Goal: Task Accomplishment & Management: Complete application form

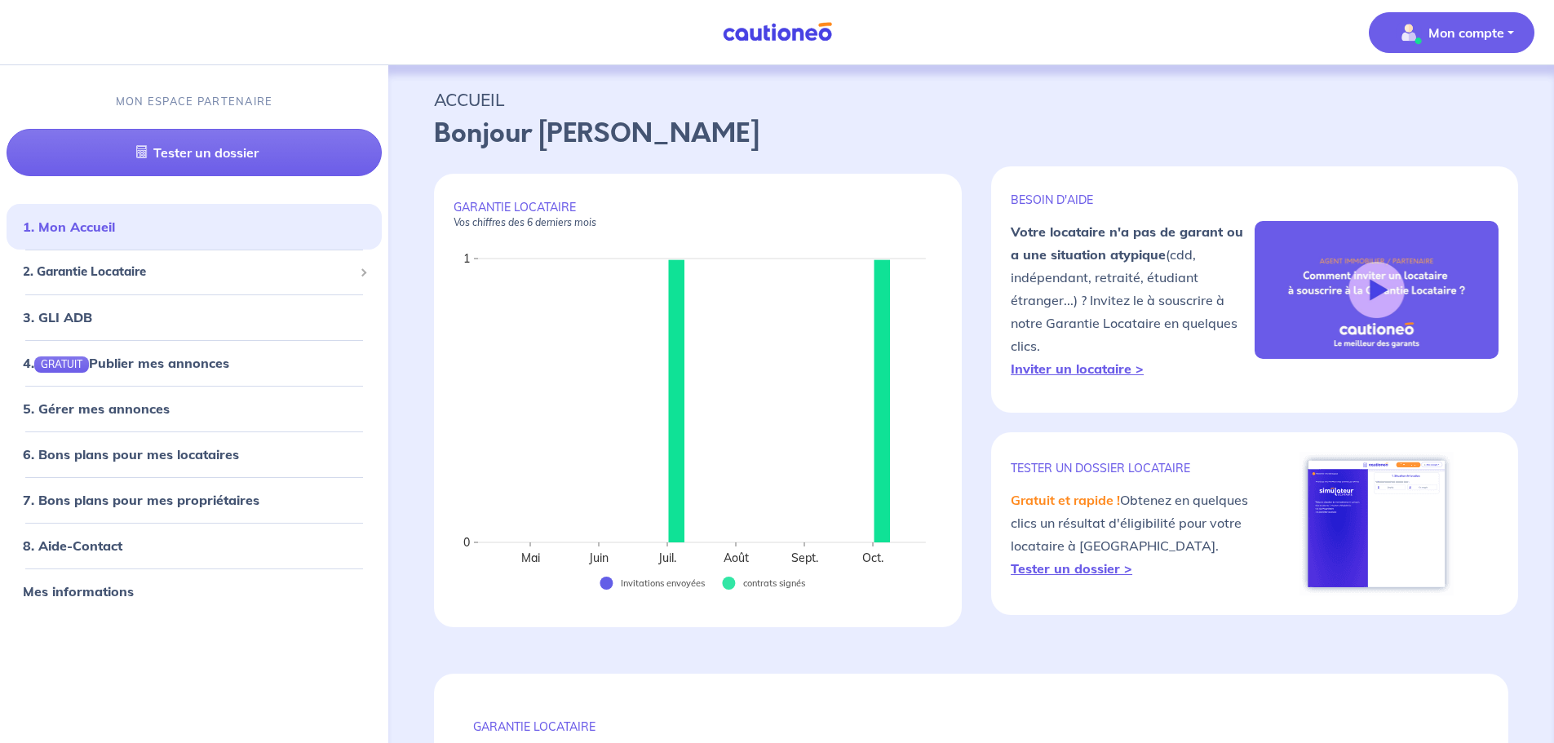
click at [1459, 33] on p "Mon compte" at bounding box center [1467, 33] width 76 height 20
click at [80, 271] on span "2. Garantie Locataire" at bounding box center [188, 272] width 330 height 19
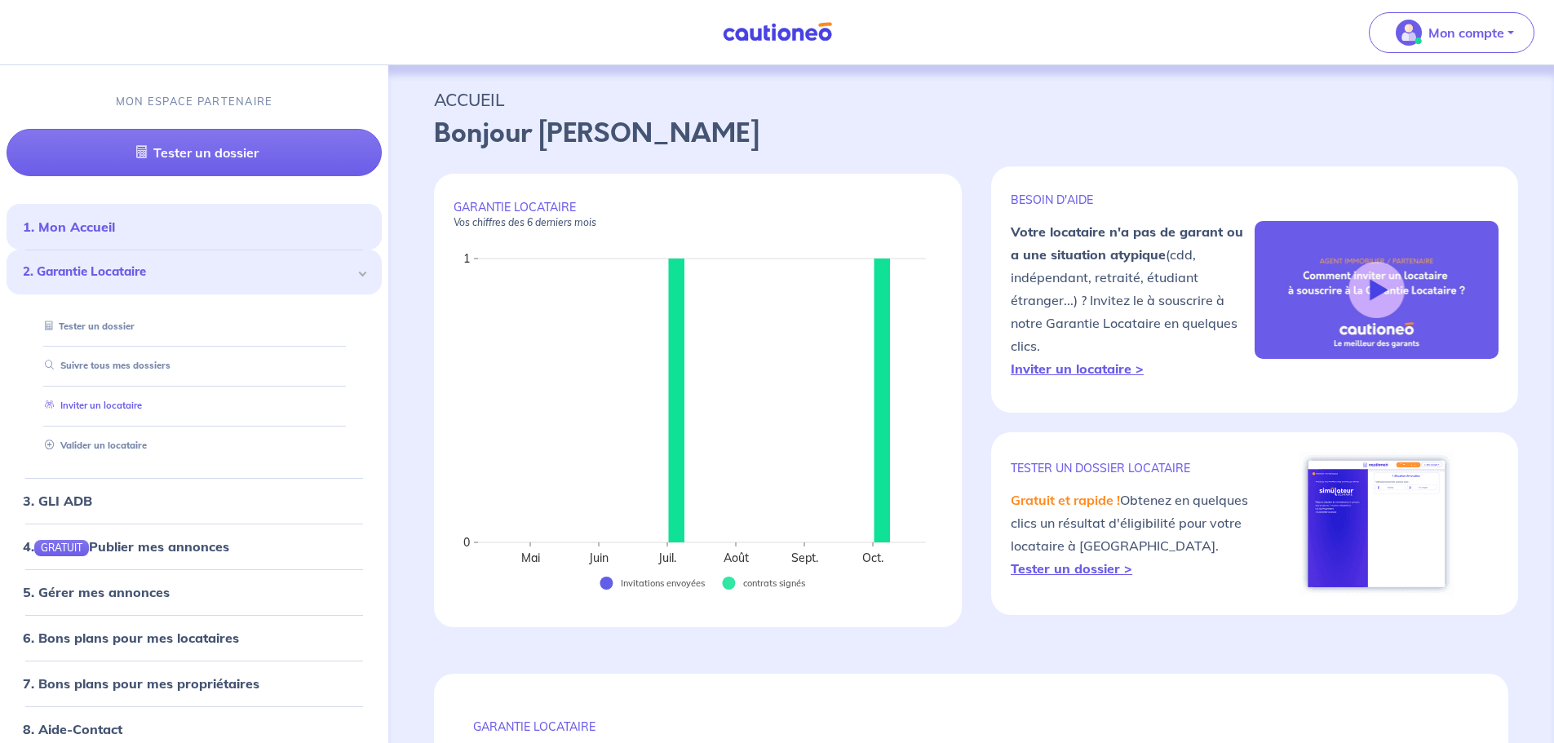
click at [100, 405] on link "Inviter un locataire" at bounding box center [90, 405] width 104 height 11
select select "FR"
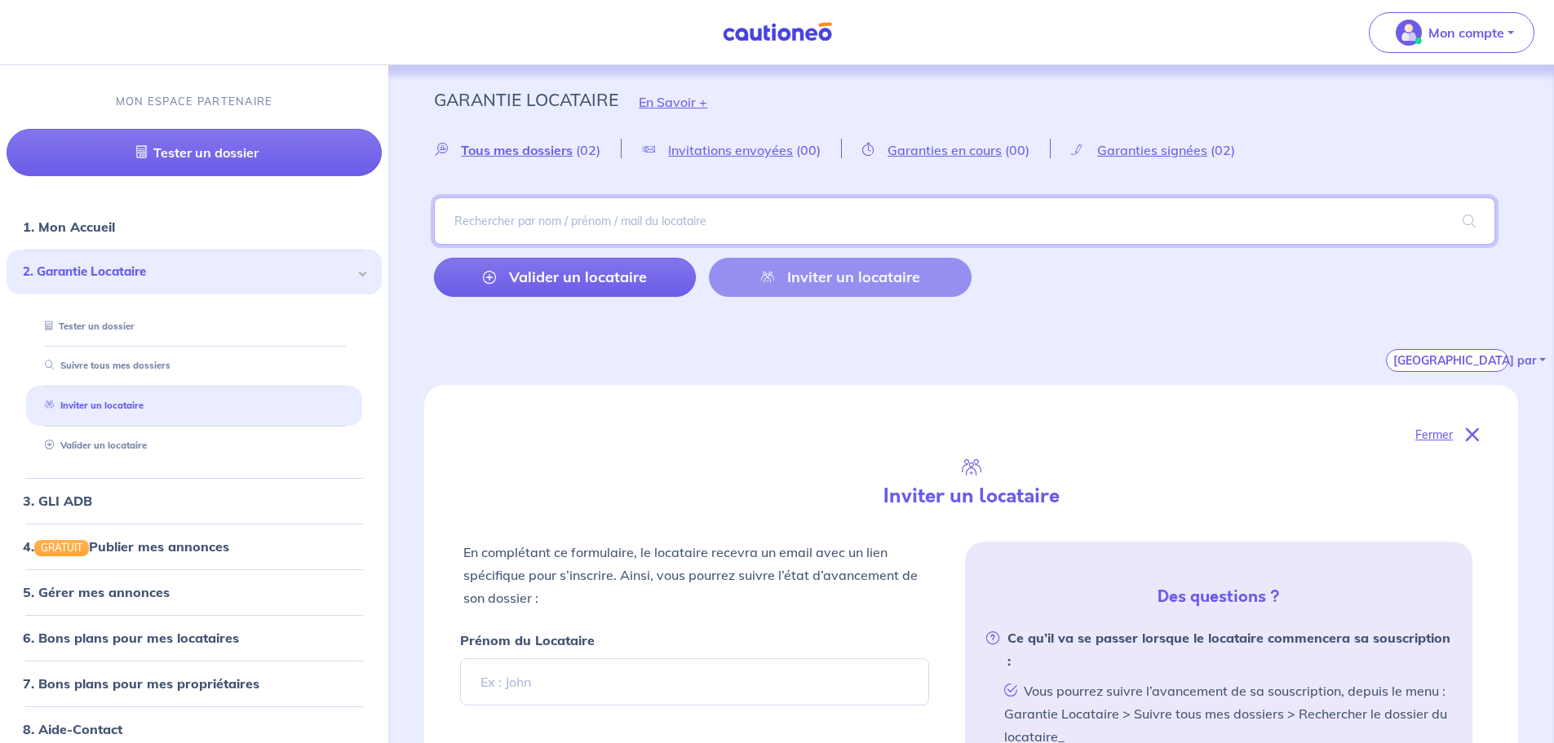
click at [542, 218] on input "search" at bounding box center [964, 220] width 1061 height 47
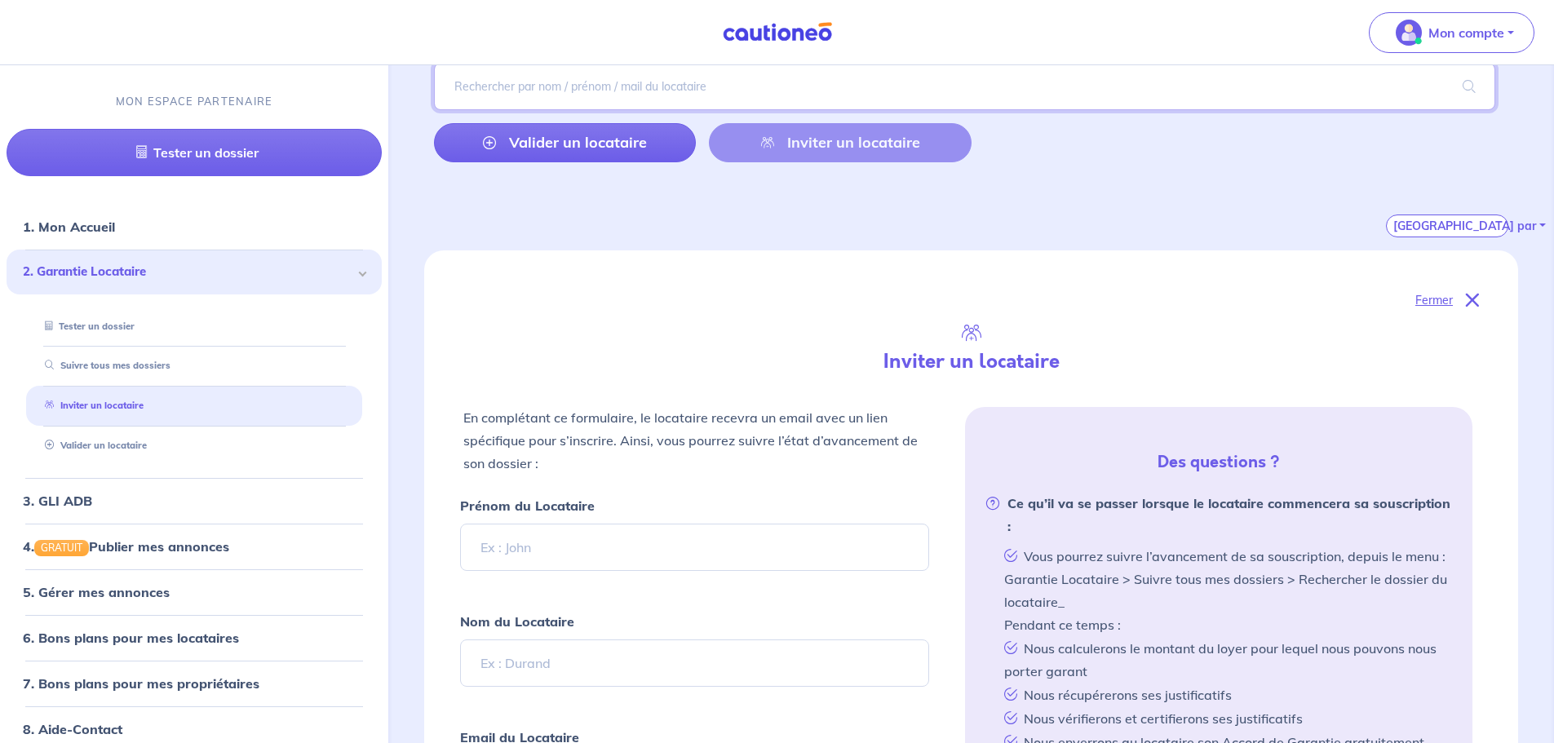
scroll to position [163, 0]
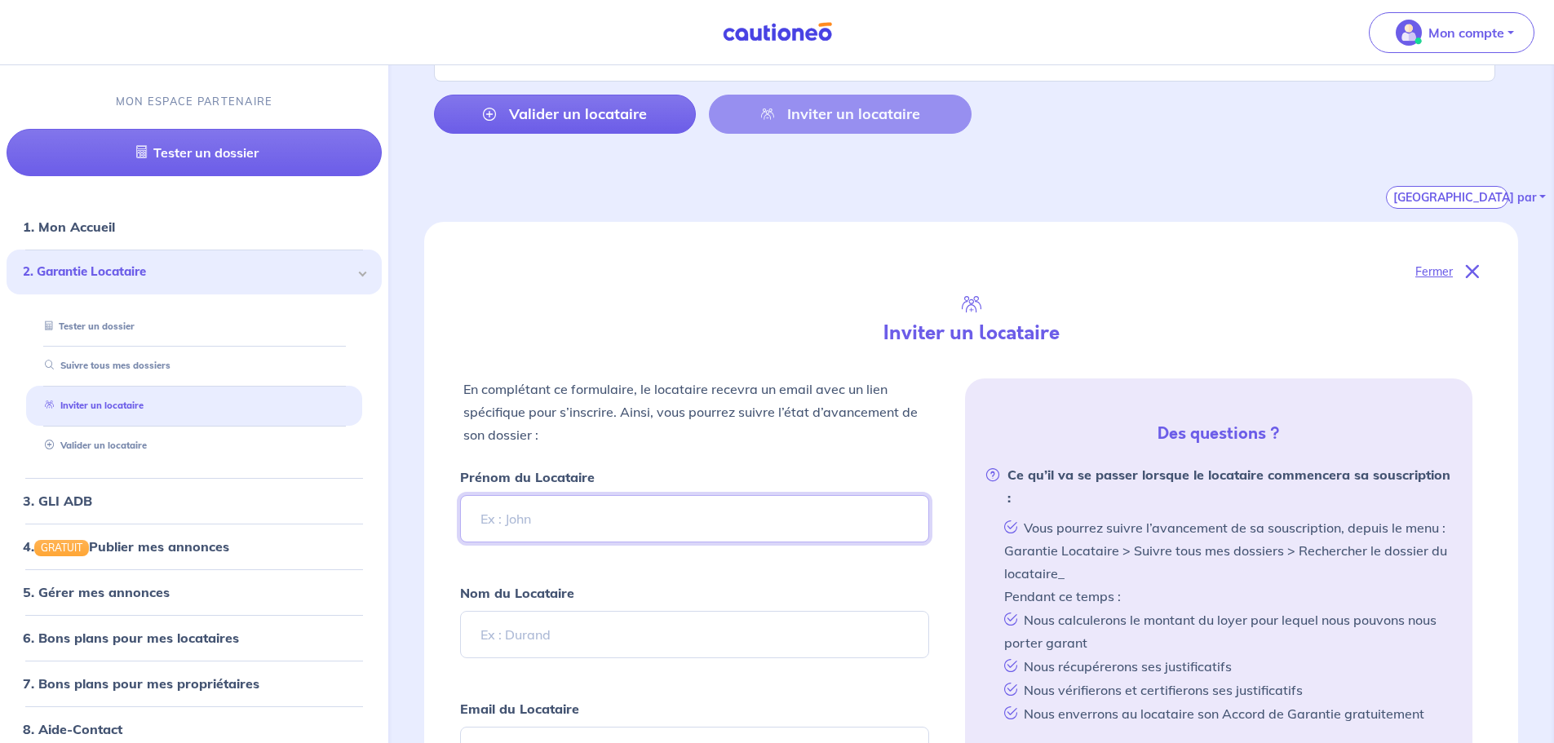
click at [539, 513] on input "Prénom du Locataire" at bounding box center [694, 518] width 468 height 47
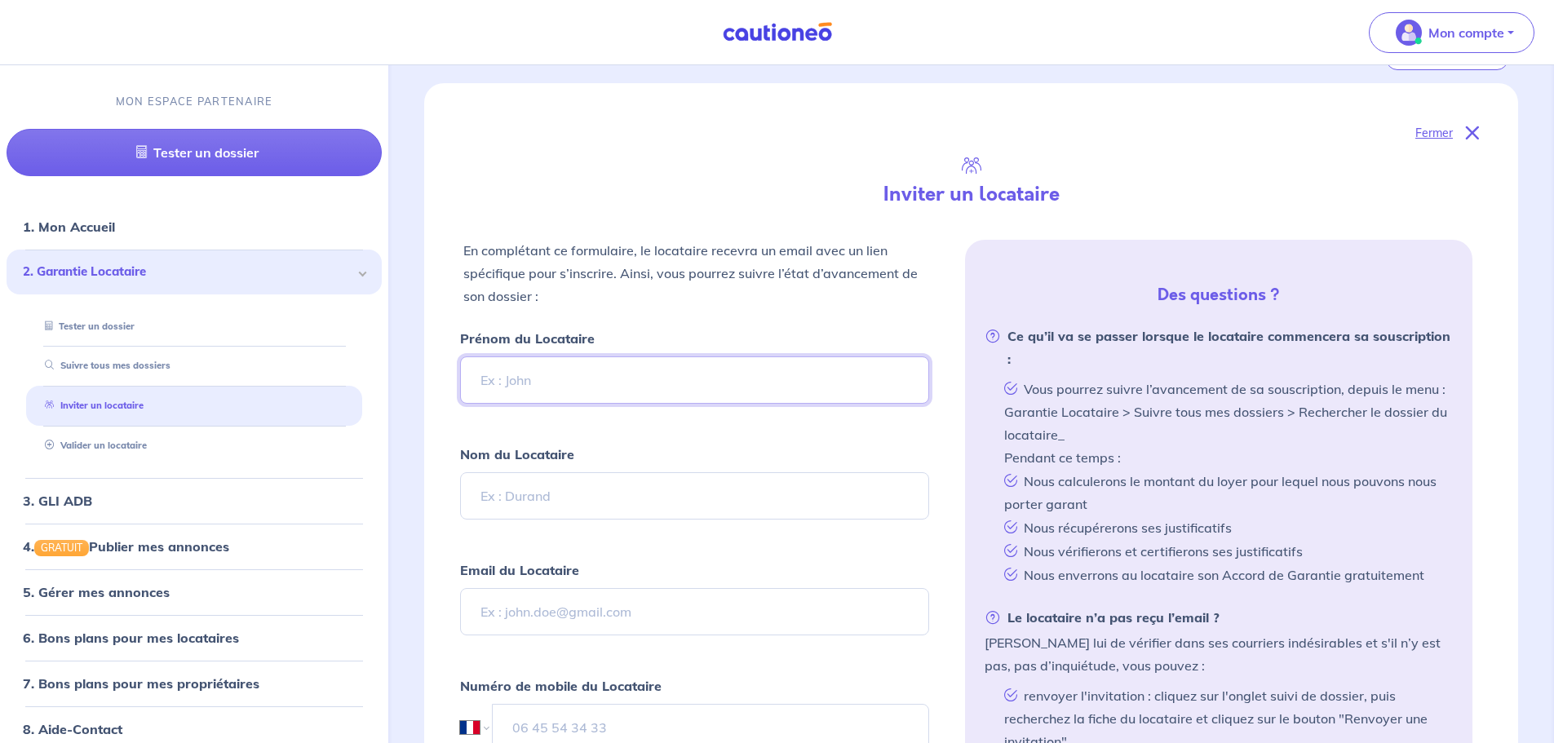
scroll to position [326, 0]
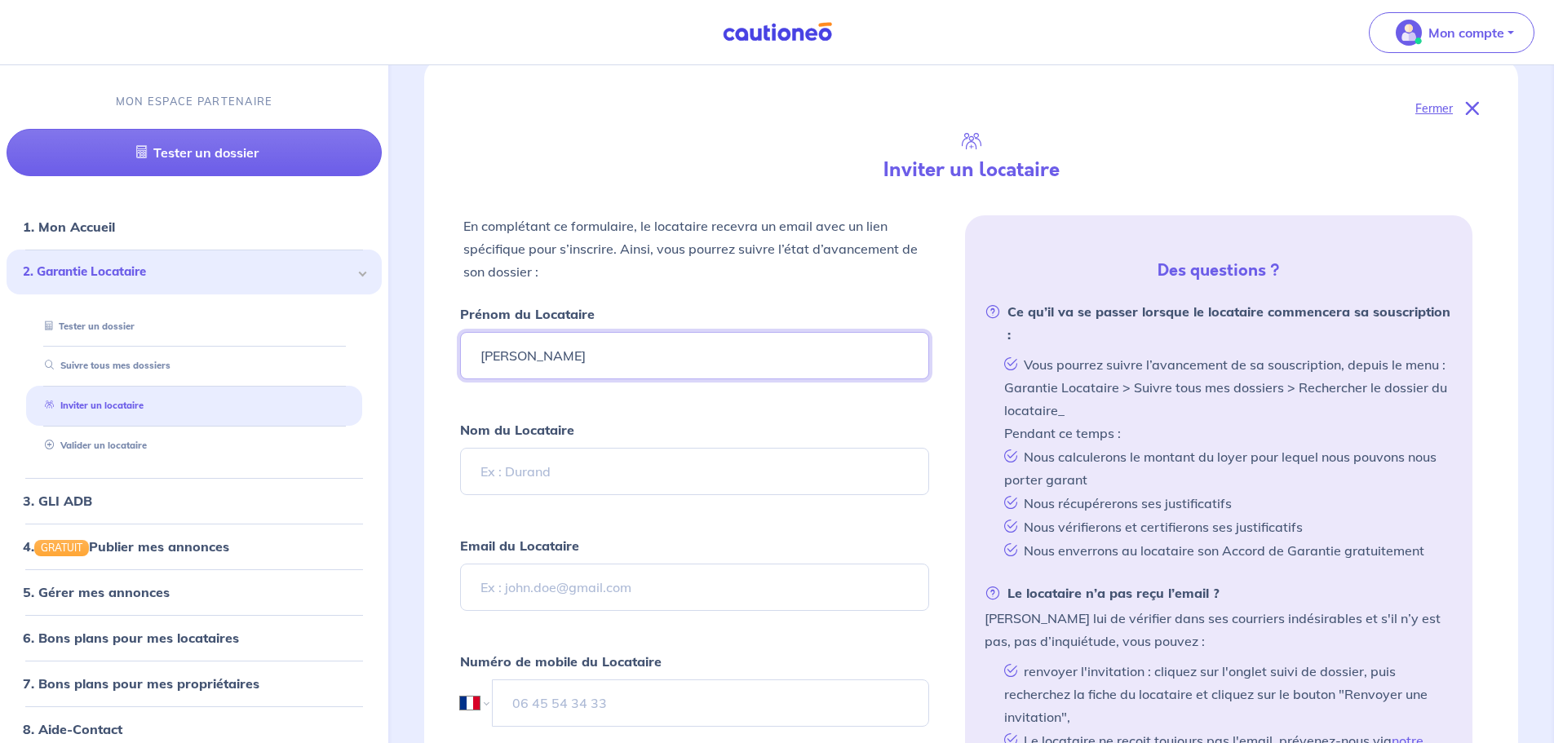
type input "[PERSON_NAME]"
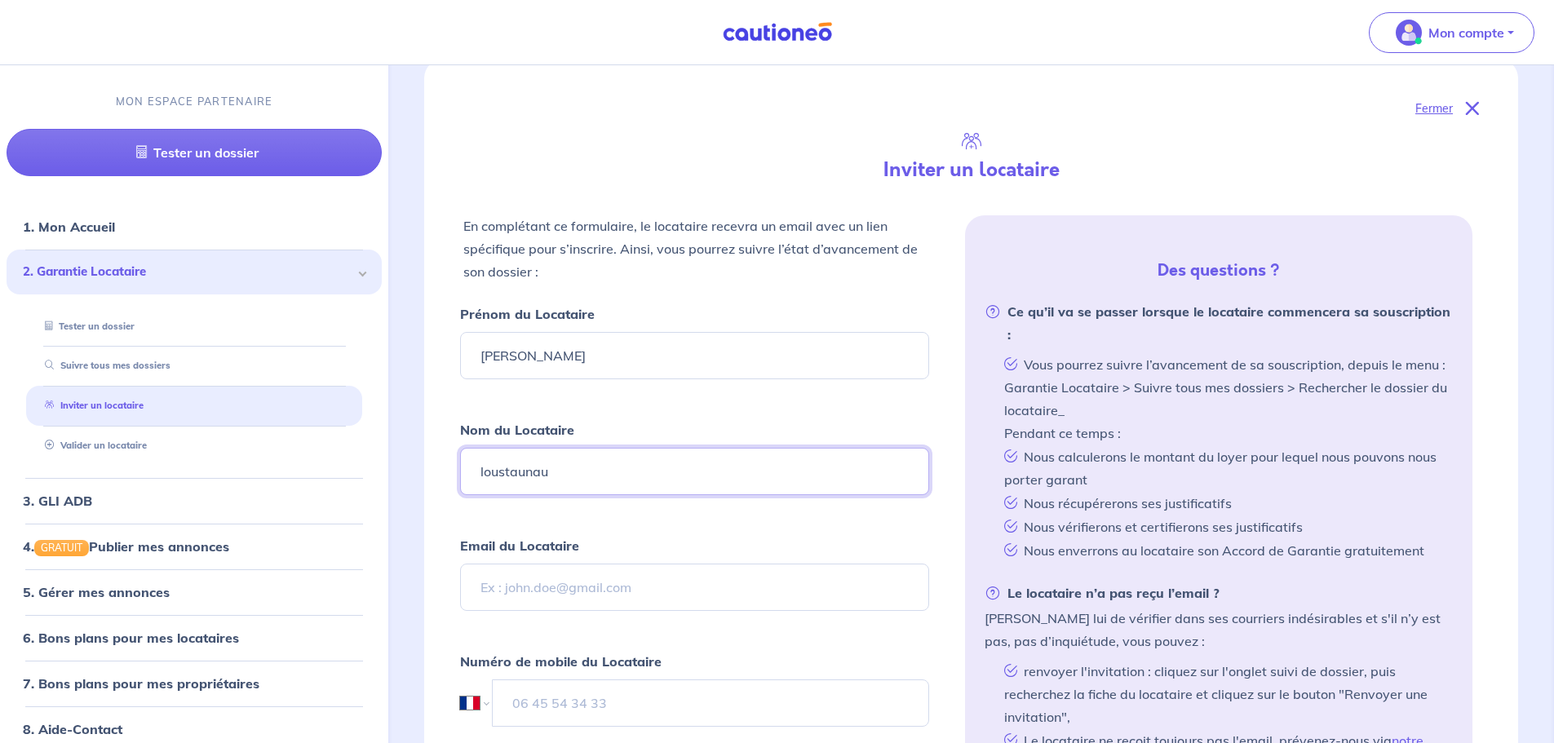
type input "loustaunau"
click at [618, 584] on input "Email du Locataire" at bounding box center [694, 587] width 468 height 47
type input "[EMAIL_ADDRESS][DOMAIN_NAME]"
click at [572, 702] on input "tel" at bounding box center [711, 703] width 436 height 47
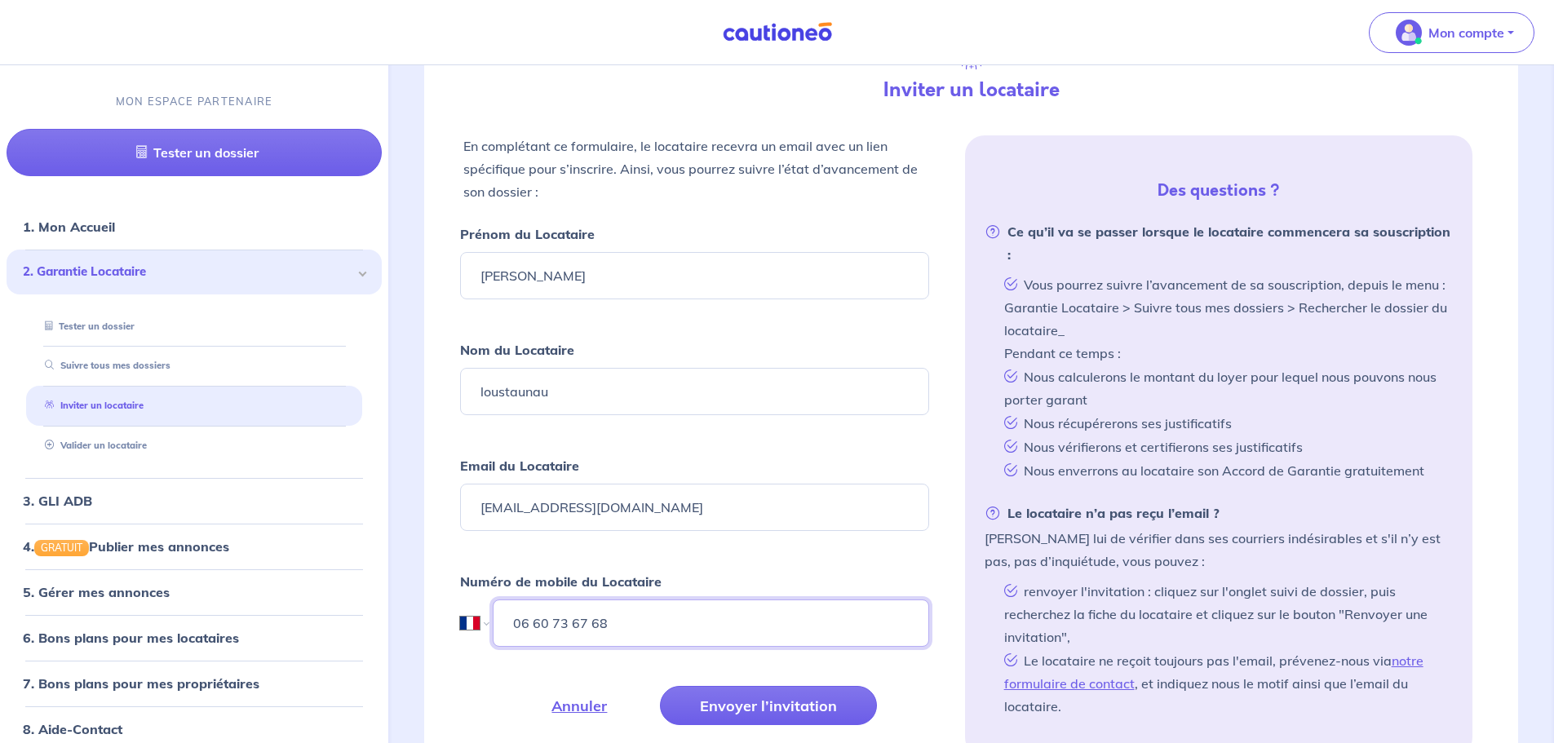
scroll to position [653, 0]
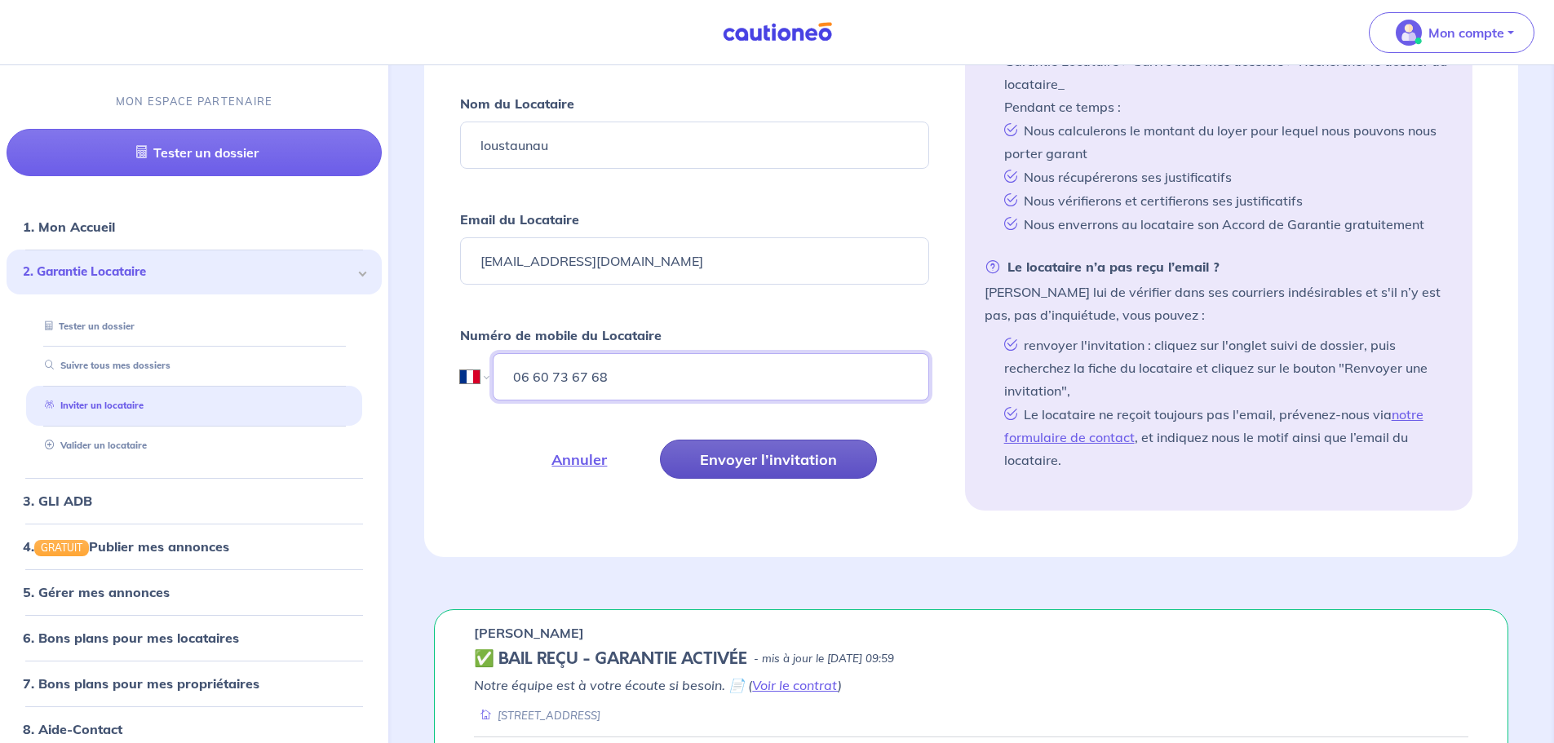
type input "06 60 73 67 68"
click at [753, 462] on button "Envoyer l’invitation" at bounding box center [768, 459] width 217 height 39
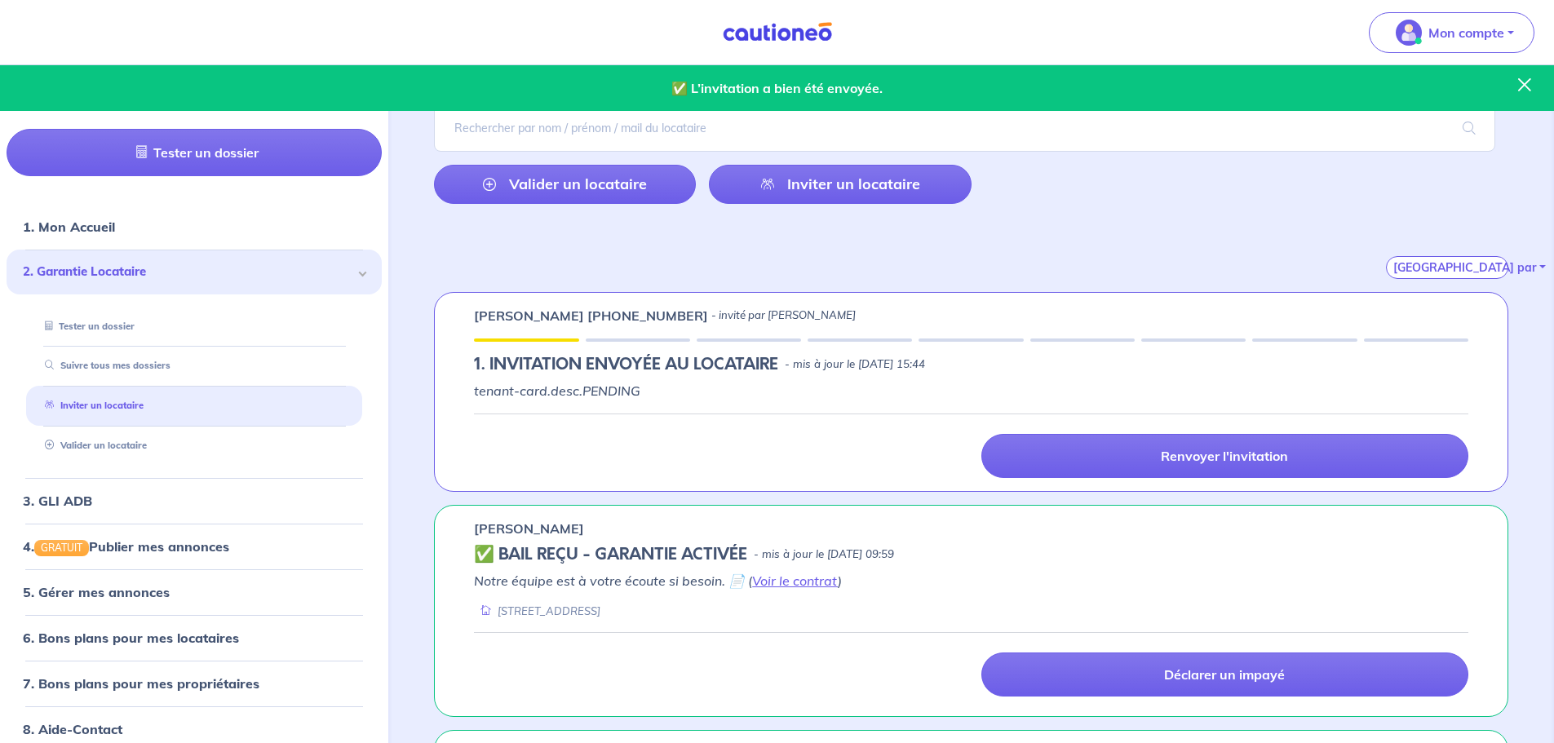
scroll to position [306, 0]
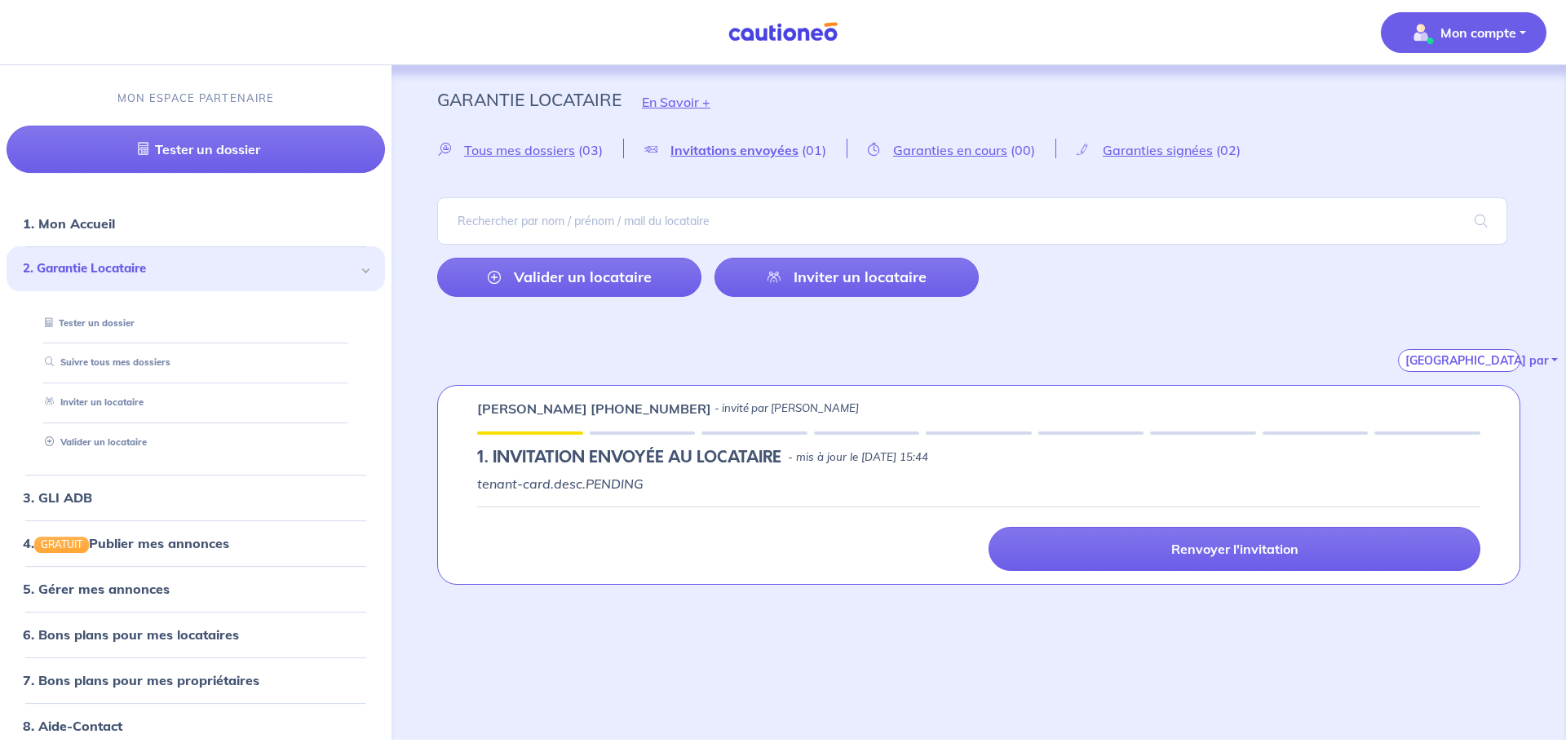
click at [1472, 25] on p "Mon compte" at bounding box center [1479, 33] width 76 height 20
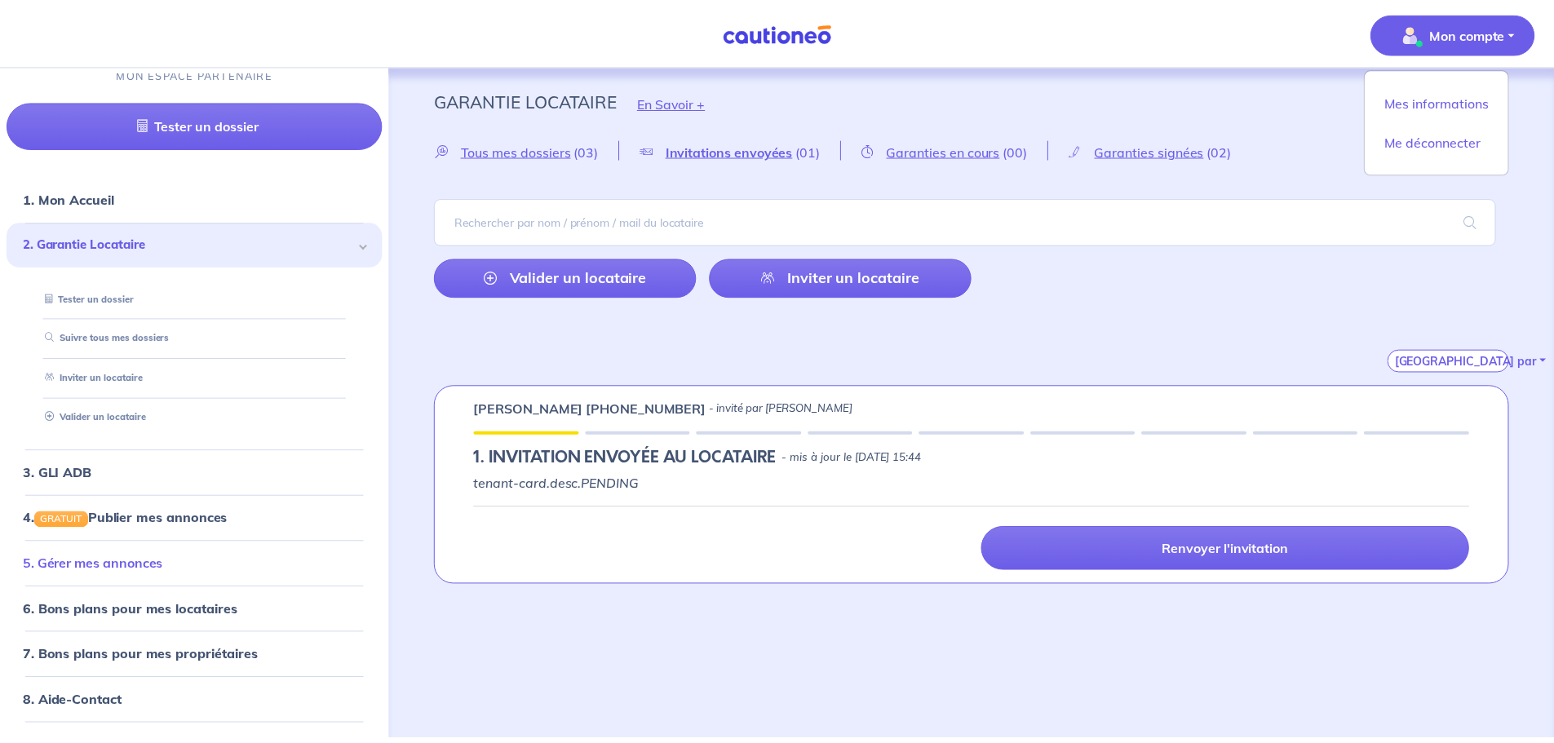
scroll to position [63, 0]
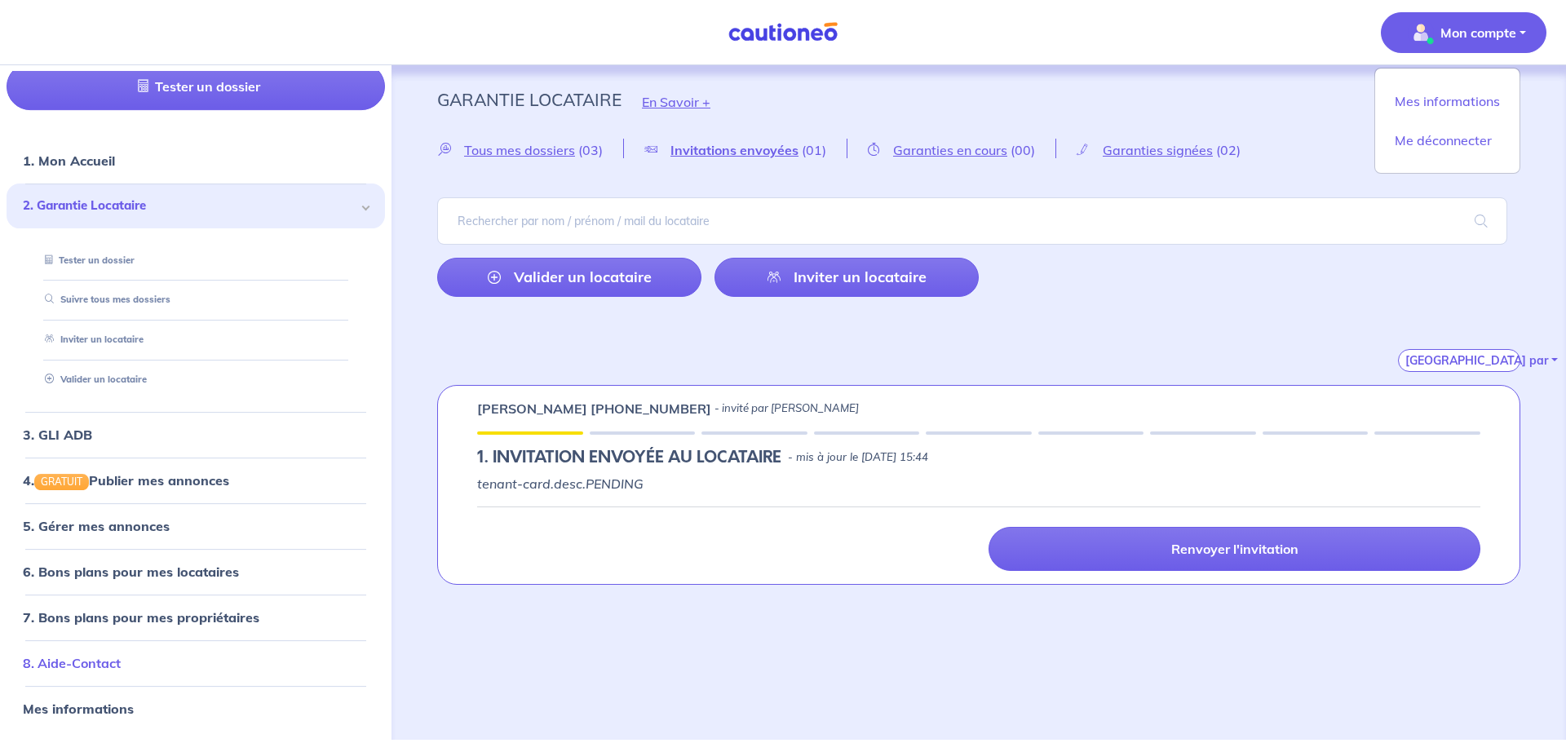
click at [70, 662] on link "8. Aide-Contact" at bounding box center [72, 663] width 98 height 16
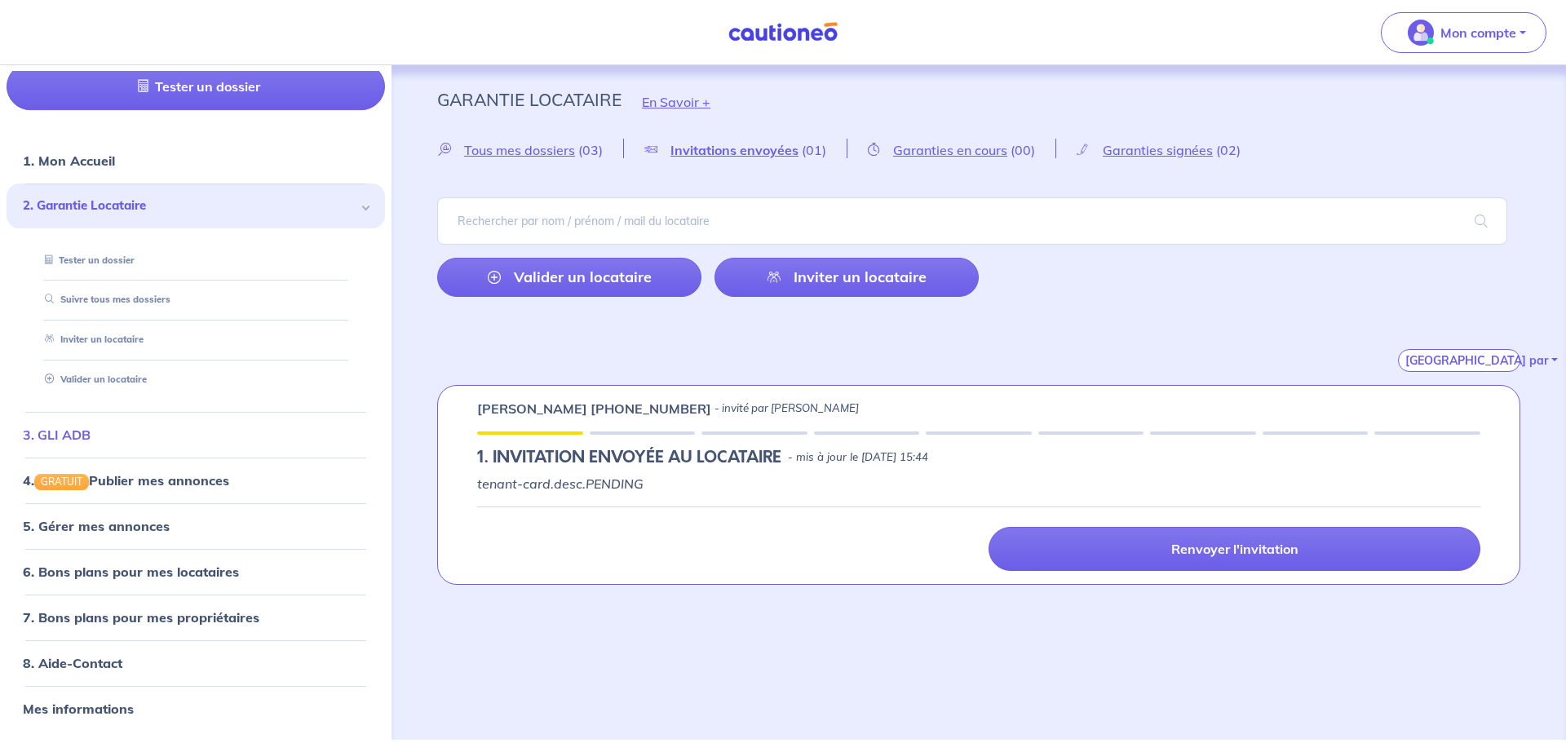
click at [60, 430] on link "3. GLI ADB" at bounding box center [57, 435] width 68 height 16
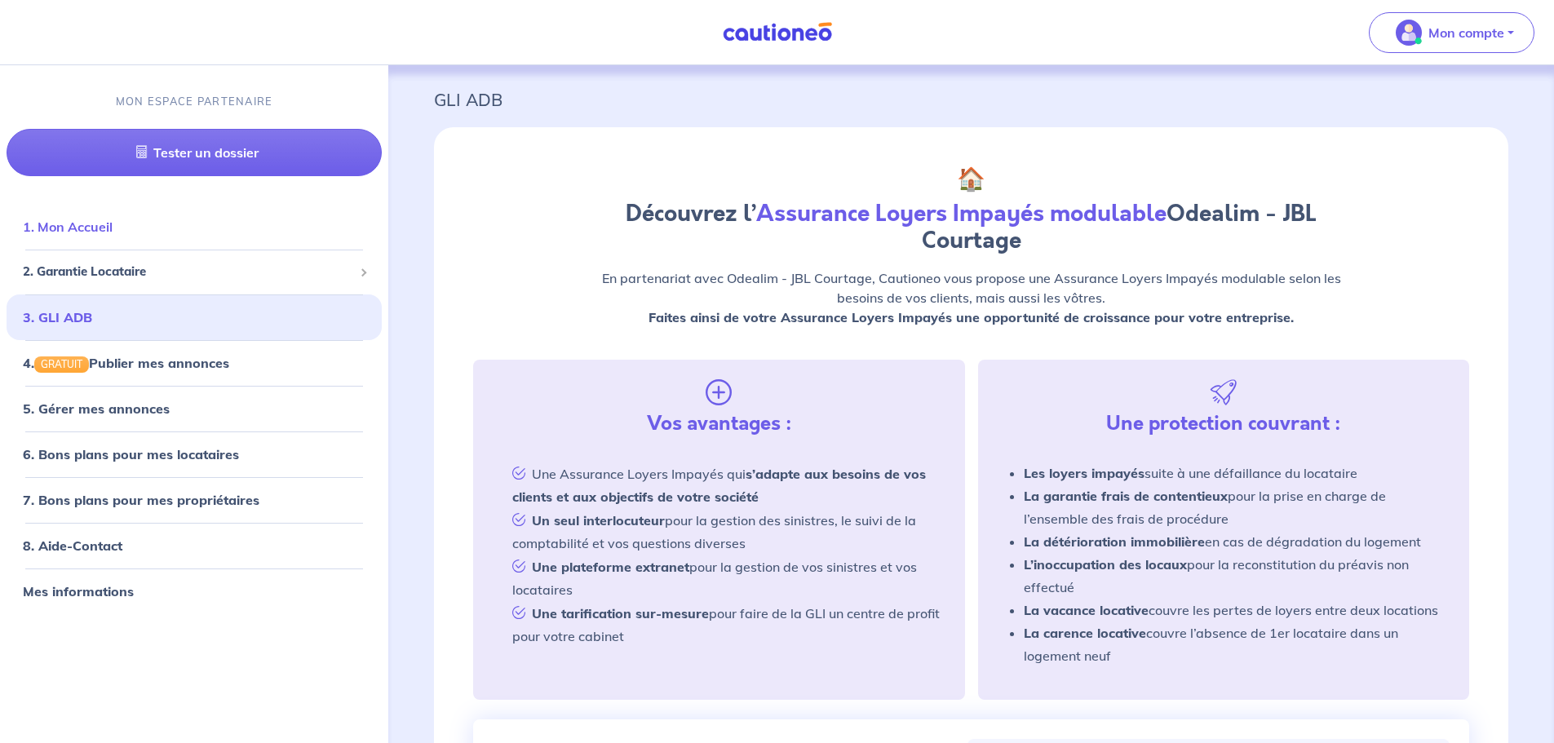
click at [76, 222] on link "1. Mon Accueil" at bounding box center [68, 227] width 90 height 16
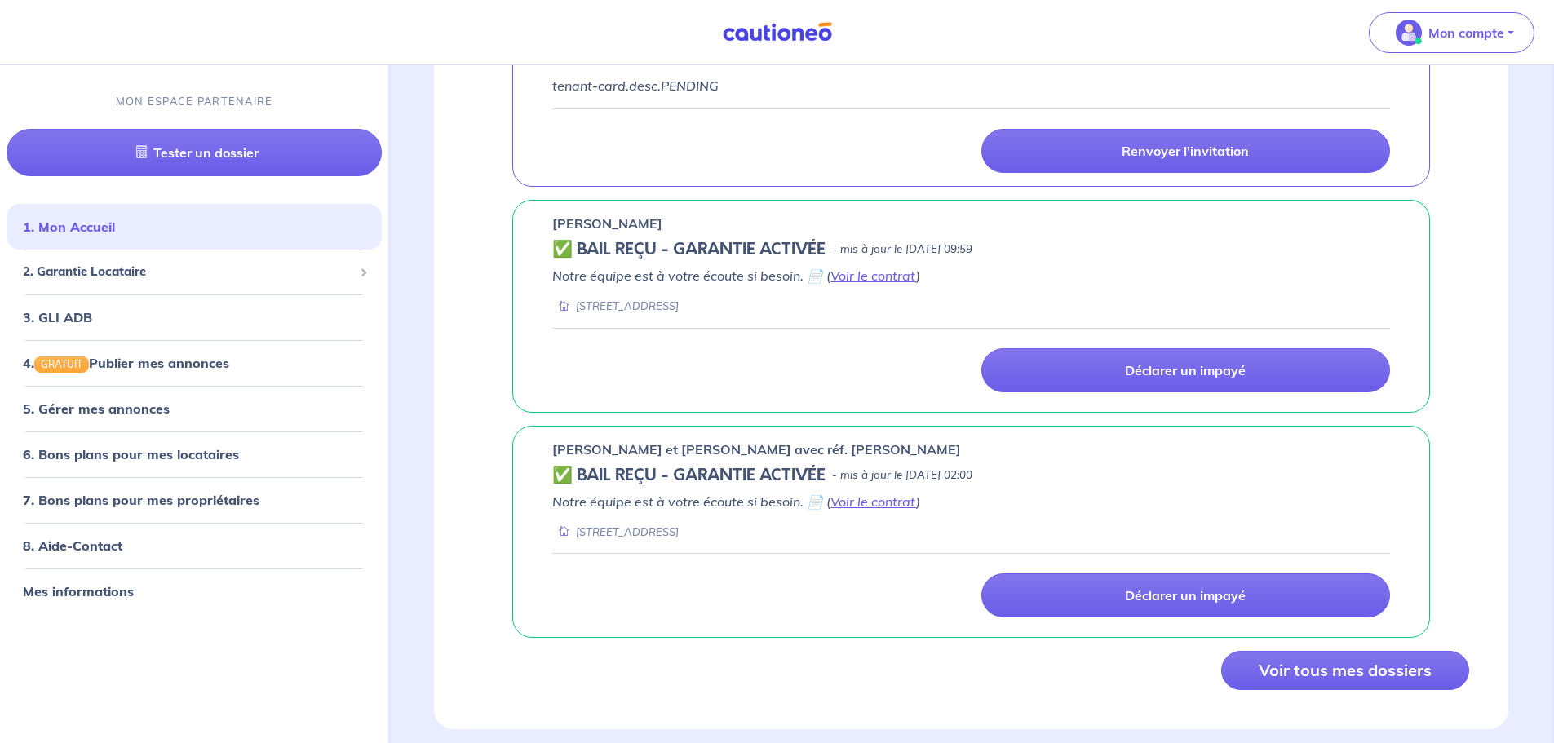
scroll to position [816, 0]
